Goal: Information Seeking & Learning: Learn about a topic

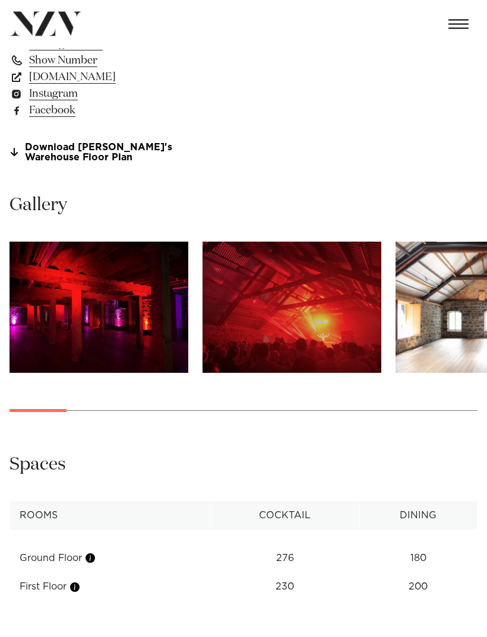
scroll to position [753, 0]
click at [177, 370] on img "1 / 20" at bounding box center [99, 307] width 179 height 131
